Goal: Task Accomplishment & Management: Manage account settings

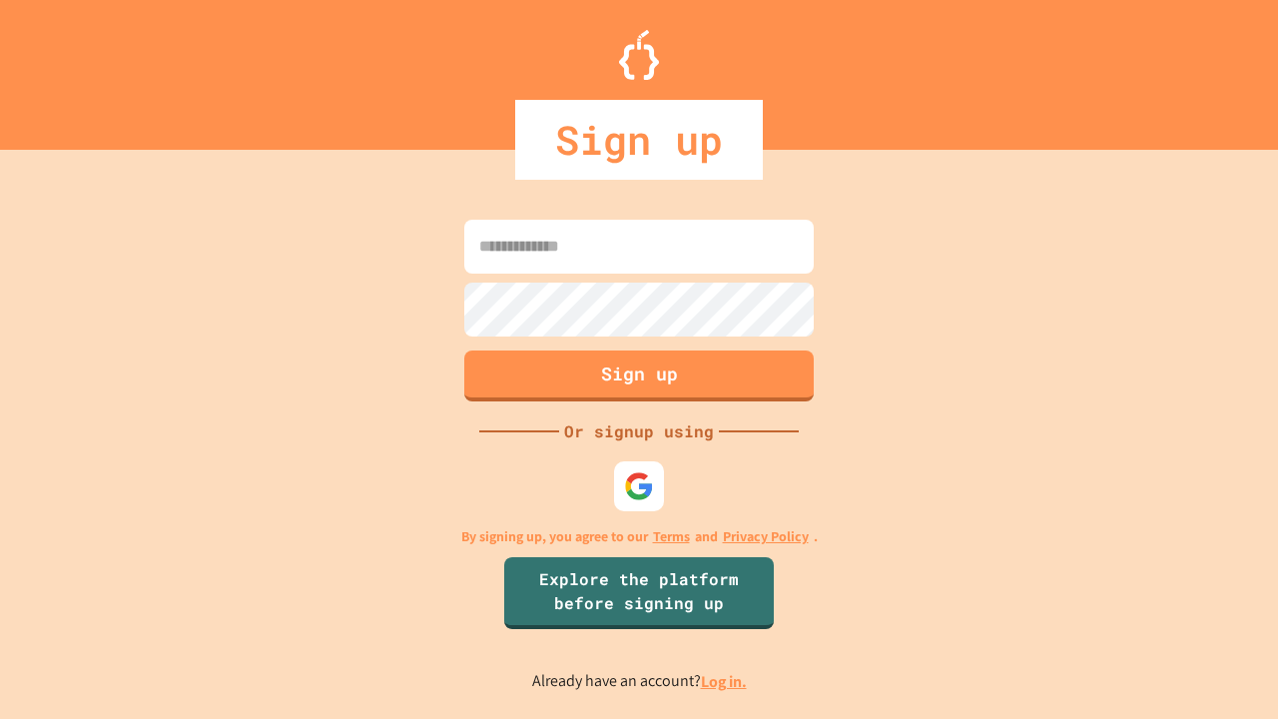
click at [725, 681] on link "Log in." at bounding box center [724, 681] width 46 height 21
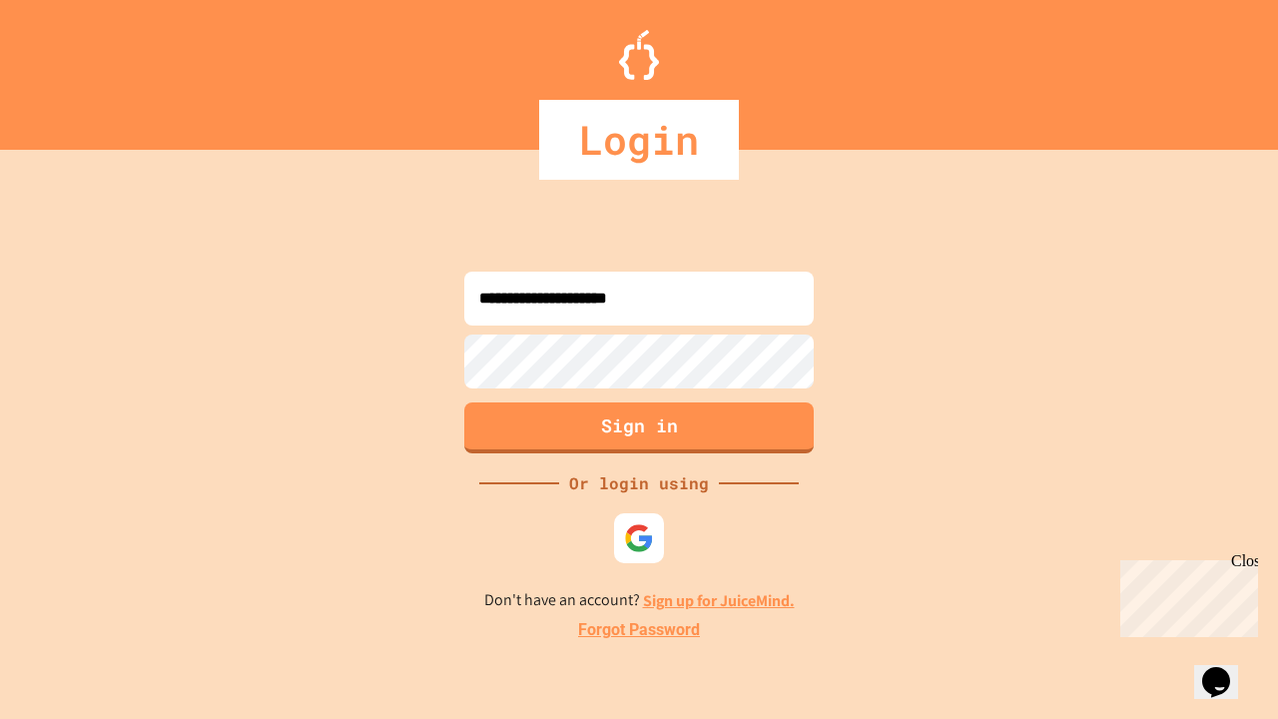
type input "**********"
